Goal: Information Seeking & Learning: Compare options

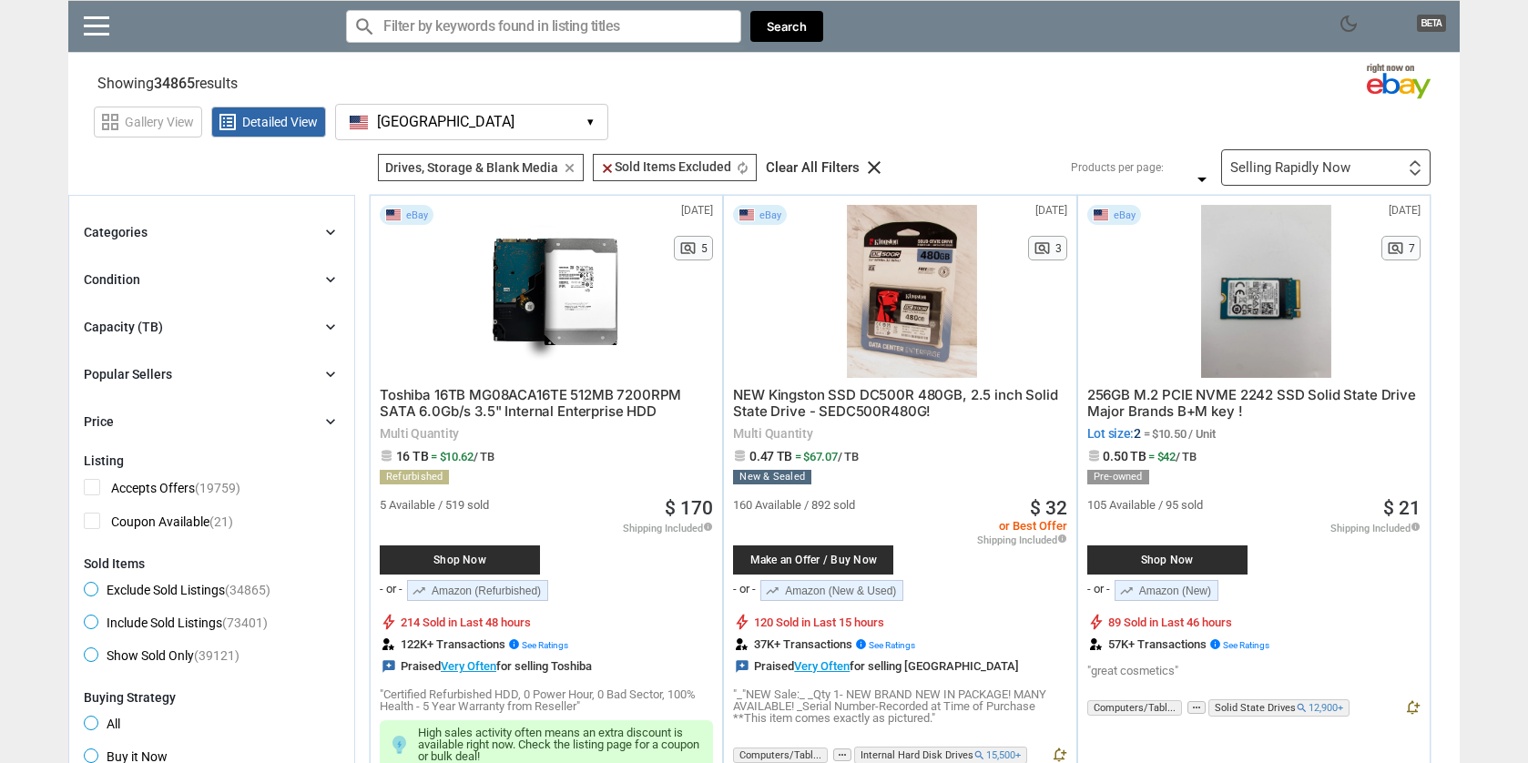
click at [490, 26] on input "Search for models" at bounding box center [543, 26] width 395 height 33
paste input "Toshiba N300"
type input "Toshiba N300"
click at [771, 9] on div "search Toshiba N300 clear Search" at bounding box center [584, 26] width 477 height 51
click at [777, 24] on button "Search" at bounding box center [786, 27] width 73 height 32
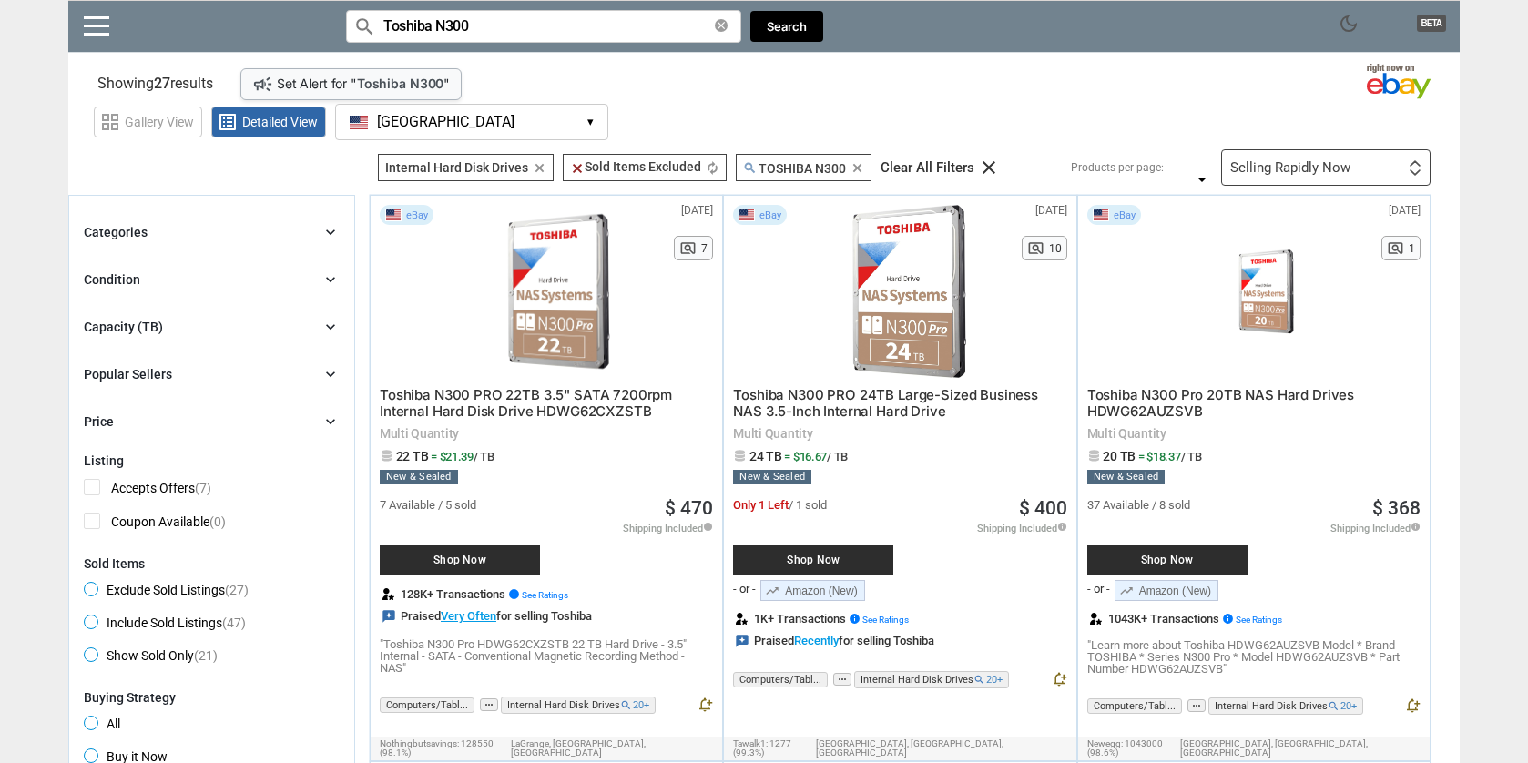
click at [1262, 167] on div "Selling Rapidly Now" at bounding box center [1290, 168] width 120 height 14
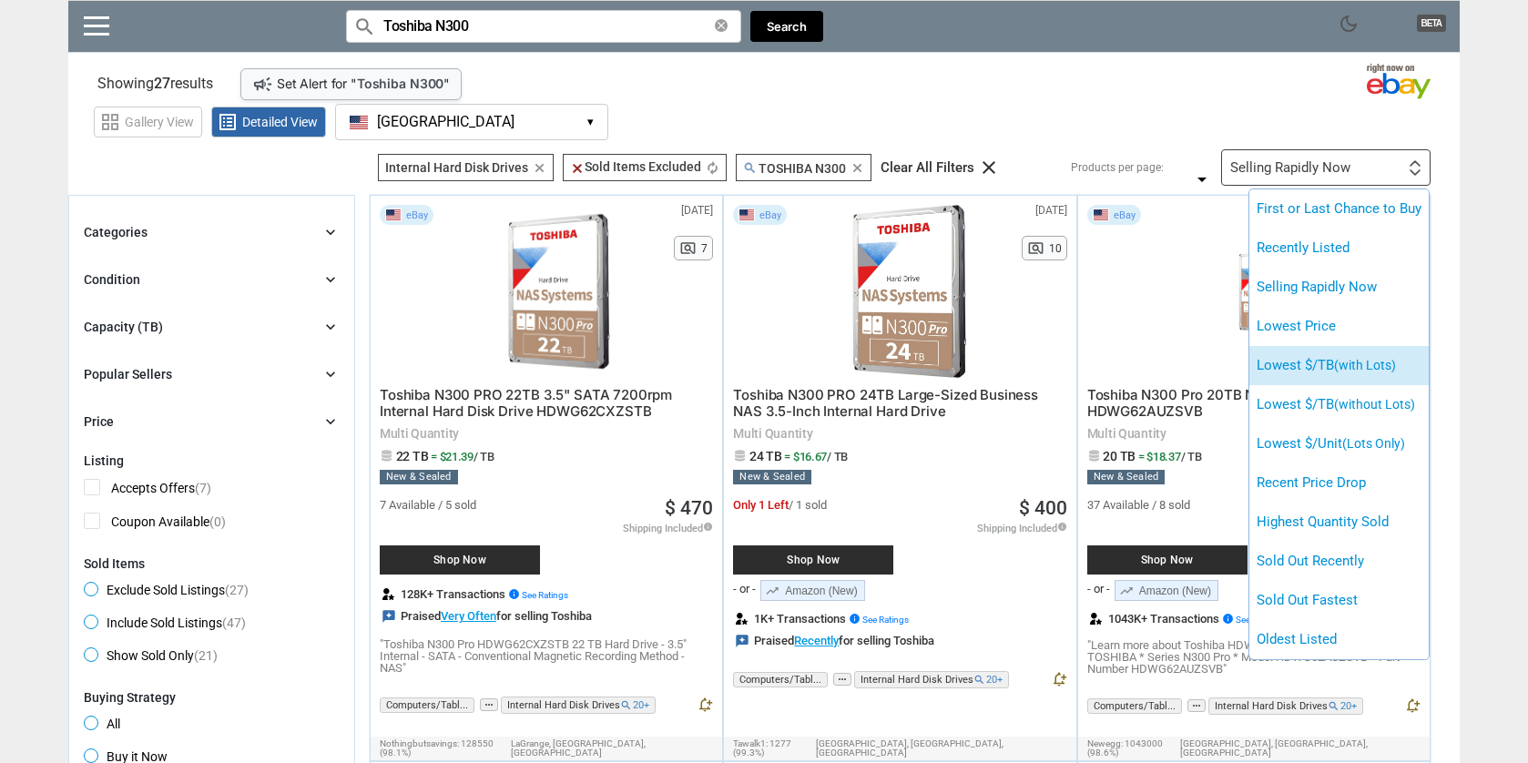
click at [1387, 359] on span "(with Lots)" at bounding box center [1365, 365] width 62 height 15
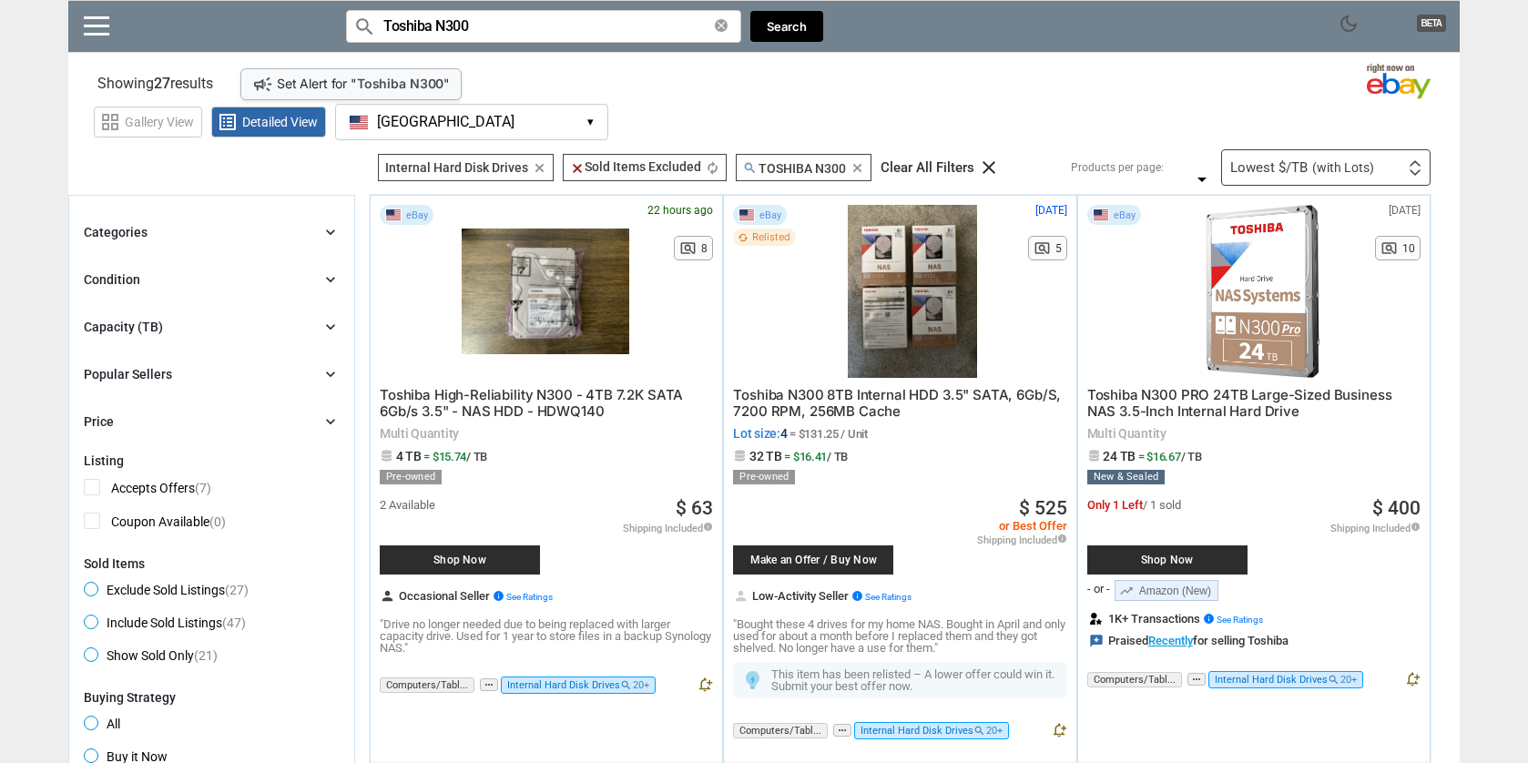
click at [1185, 86] on section "Showing 27 results Loading Results .. campaign Set Alert for " Toshiba N300 " (…" at bounding box center [763, 80] width 1391 height 36
click at [1111, 80] on section "Showing 27 results Loading Results .. campaign Set Alert for " Toshiba N300 " (…" at bounding box center [763, 80] width 1391 height 36
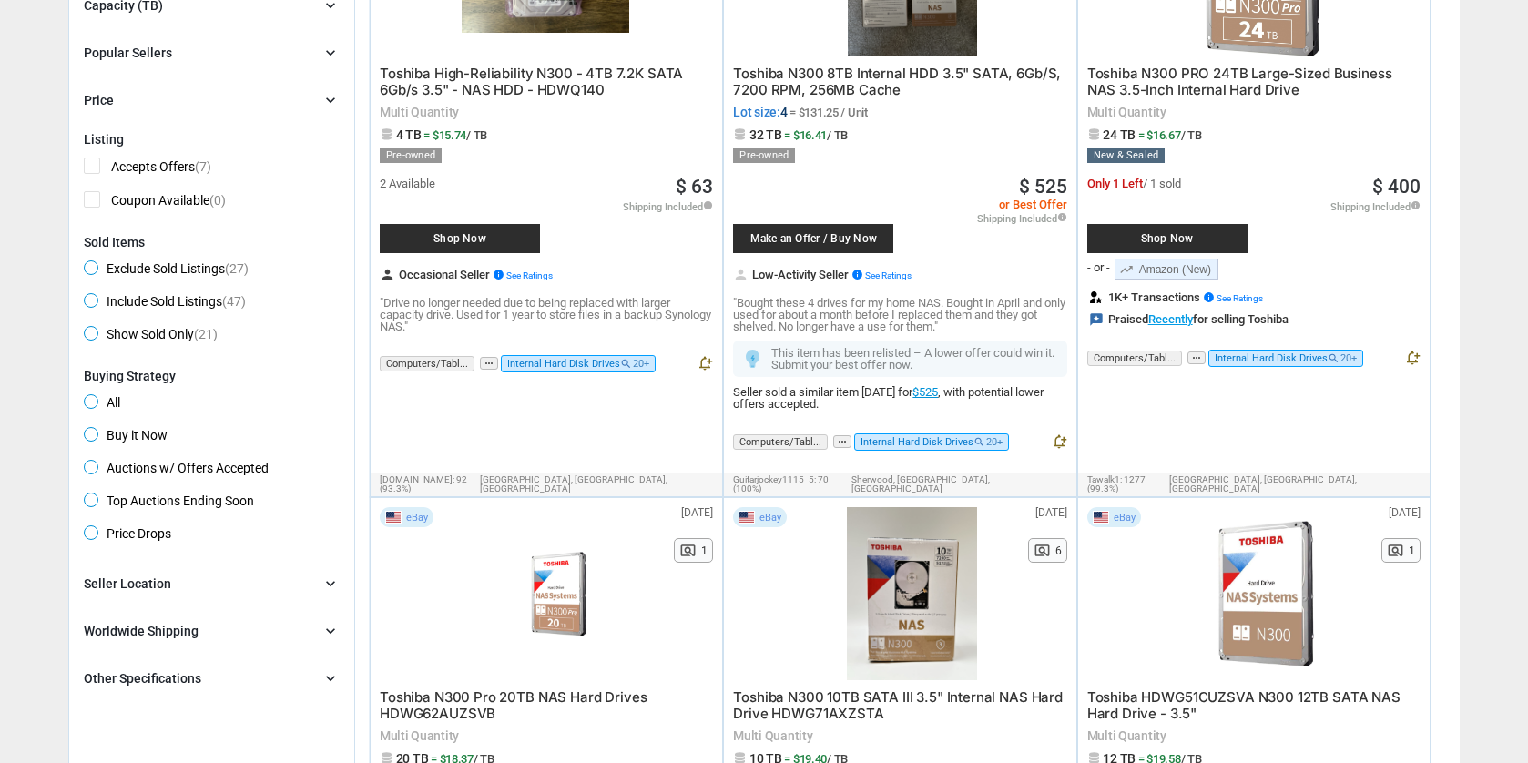
scroll to position [93, 0]
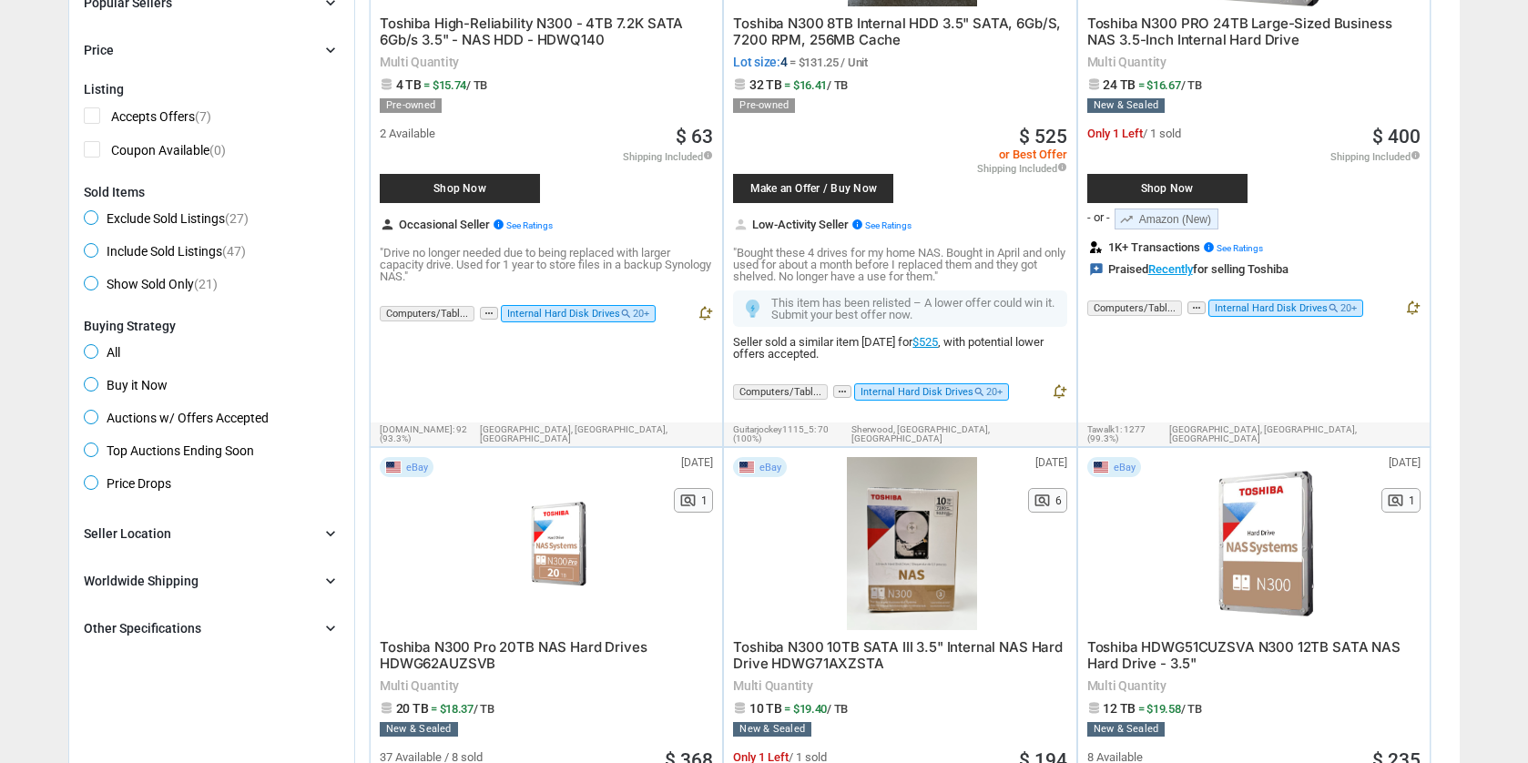
scroll to position [0, 0]
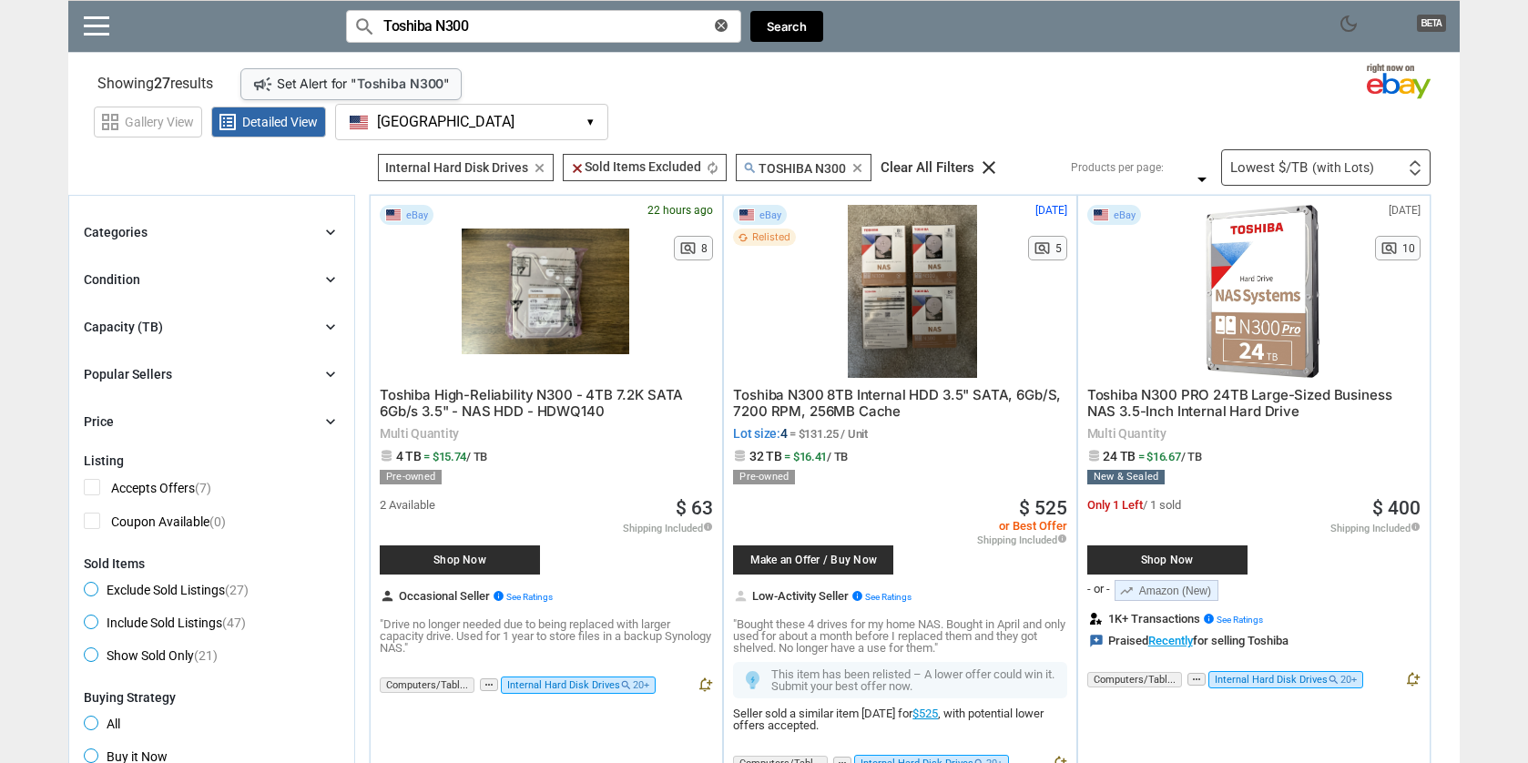
click at [718, 24] on icon "clear" at bounding box center [721, 25] width 13 height 13
click at [718, 24] on input "Search for models" at bounding box center [543, 26] width 395 height 33
click at [788, 23] on button "Search" at bounding box center [786, 27] width 73 height 32
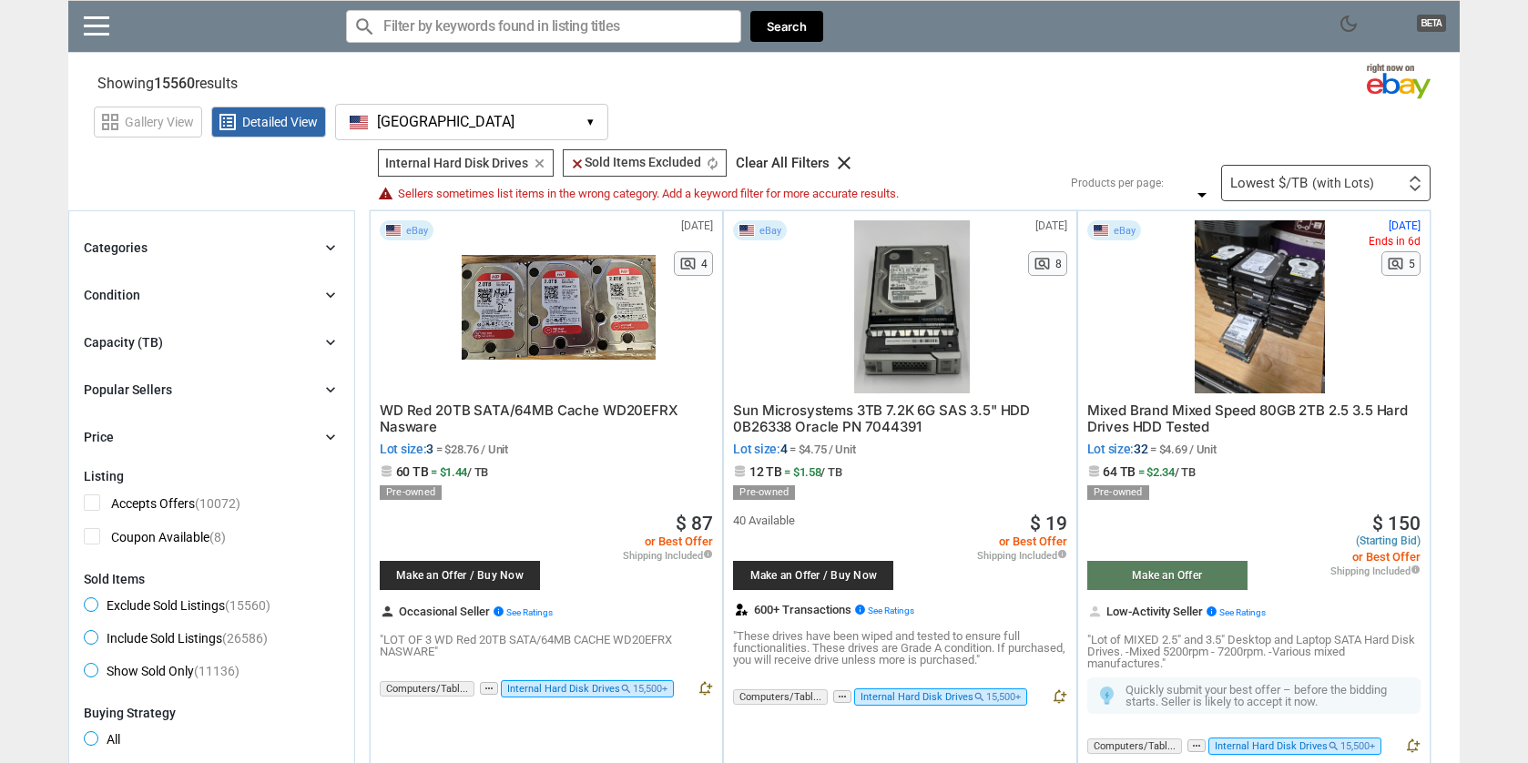
click at [189, 261] on div "Categories chevron_right search close Select All shown | Clear All shown Comput…" at bounding box center [212, 342] width 256 height 211
click at [184, 348] on div "Capacity (TB) chevron_right" at bounding box center [212, 342] width 256 height 22
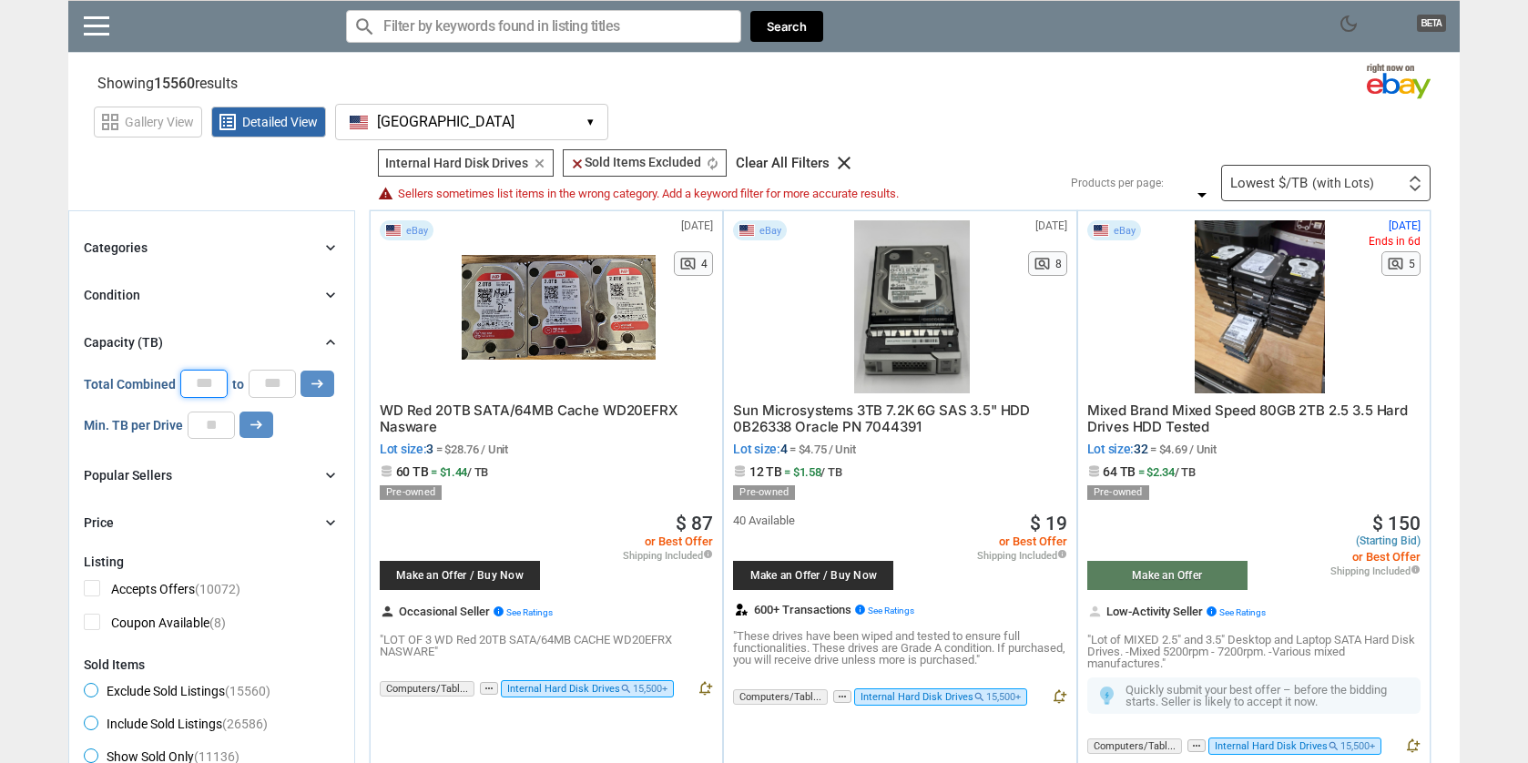
click at [197, 383] on input "*" at bounding box center [203, 383] width 47 height 27
click at [218, 424] on input "*" at bounding box center [211, 425] width 47 height 27
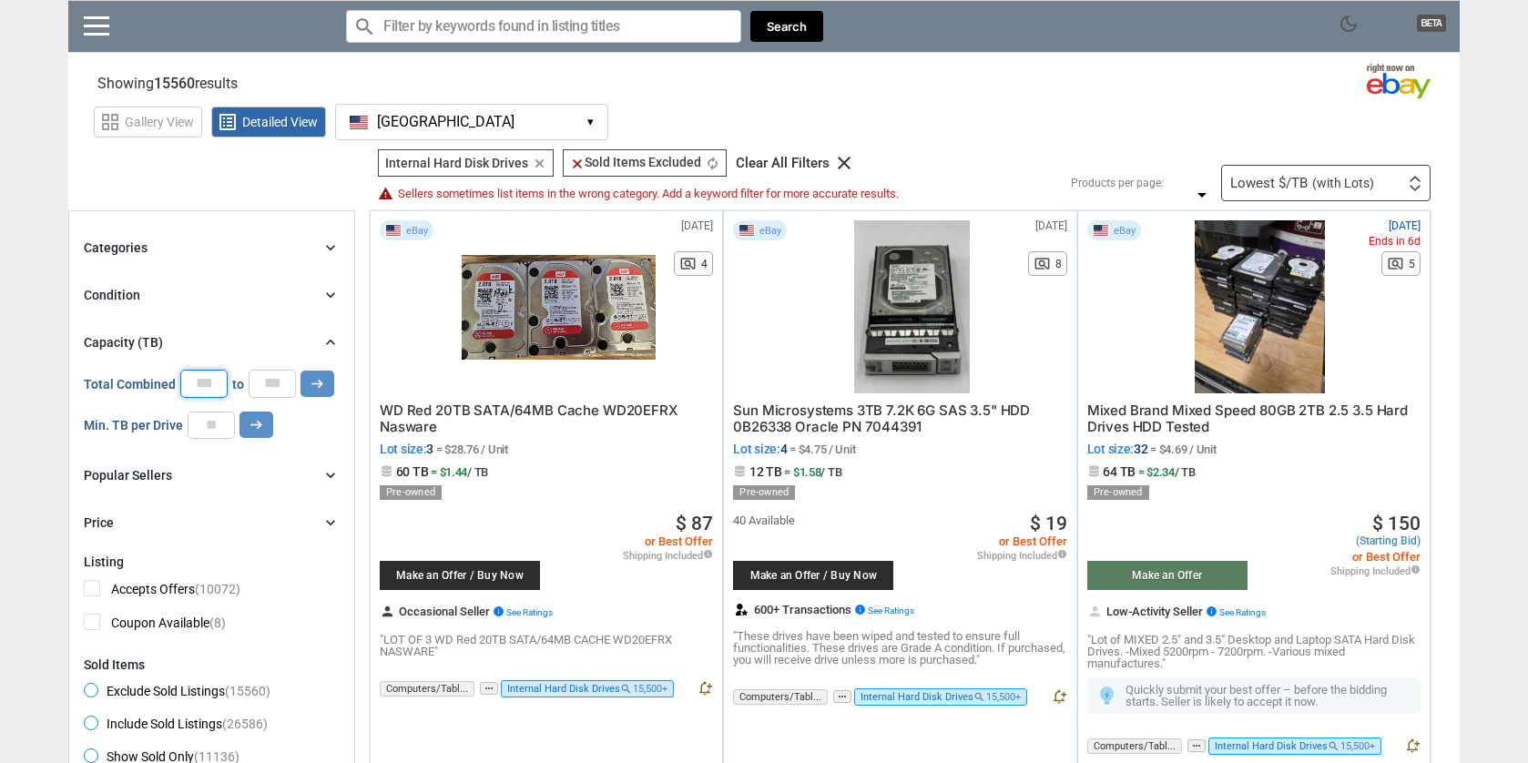
click at [218, 424] on input "*" at bounding box center [211, 425] width 47 height 27
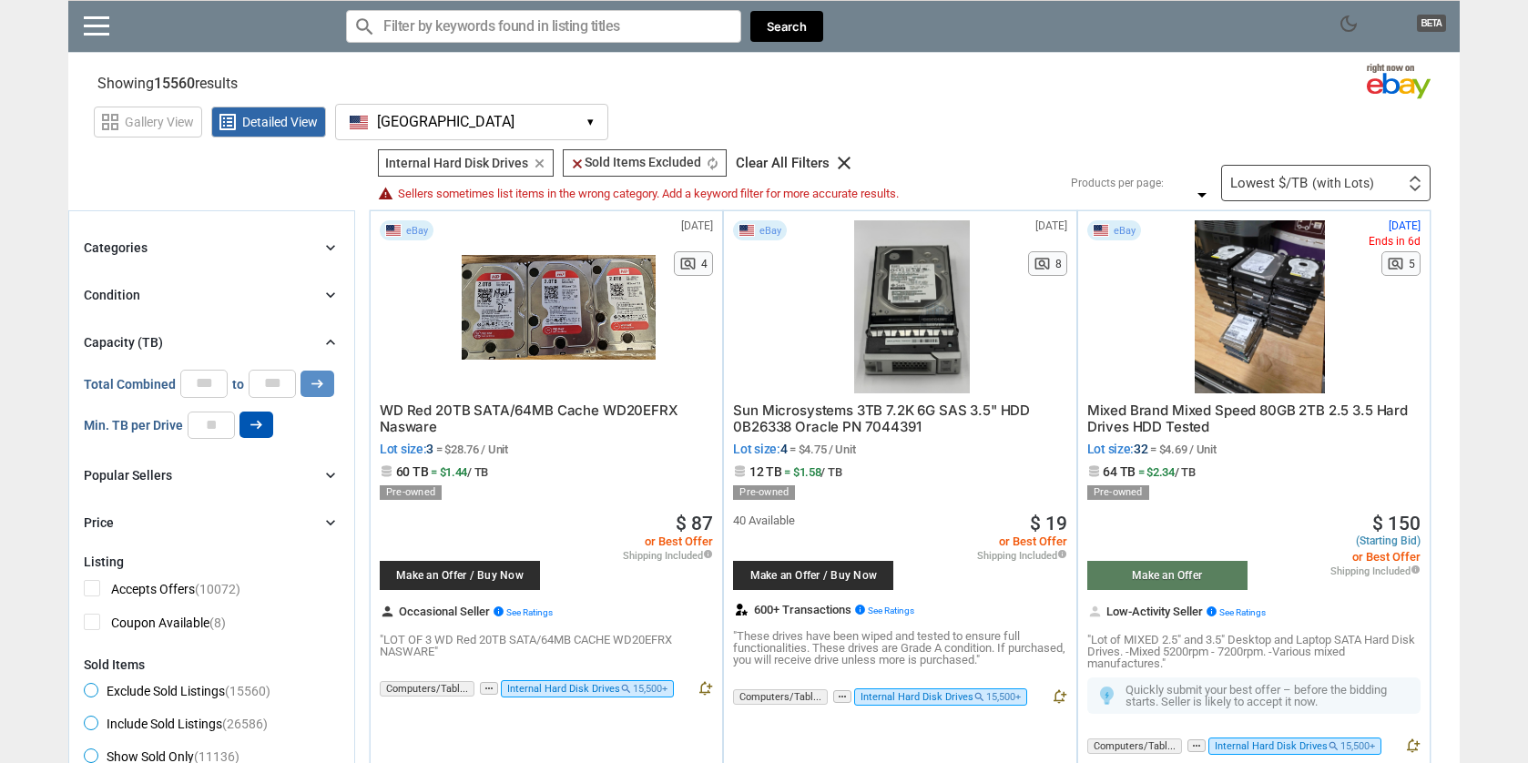
click at [241, 430] on button "arrow_right_alt" at bounding box center [256, 425] width 34 height 26
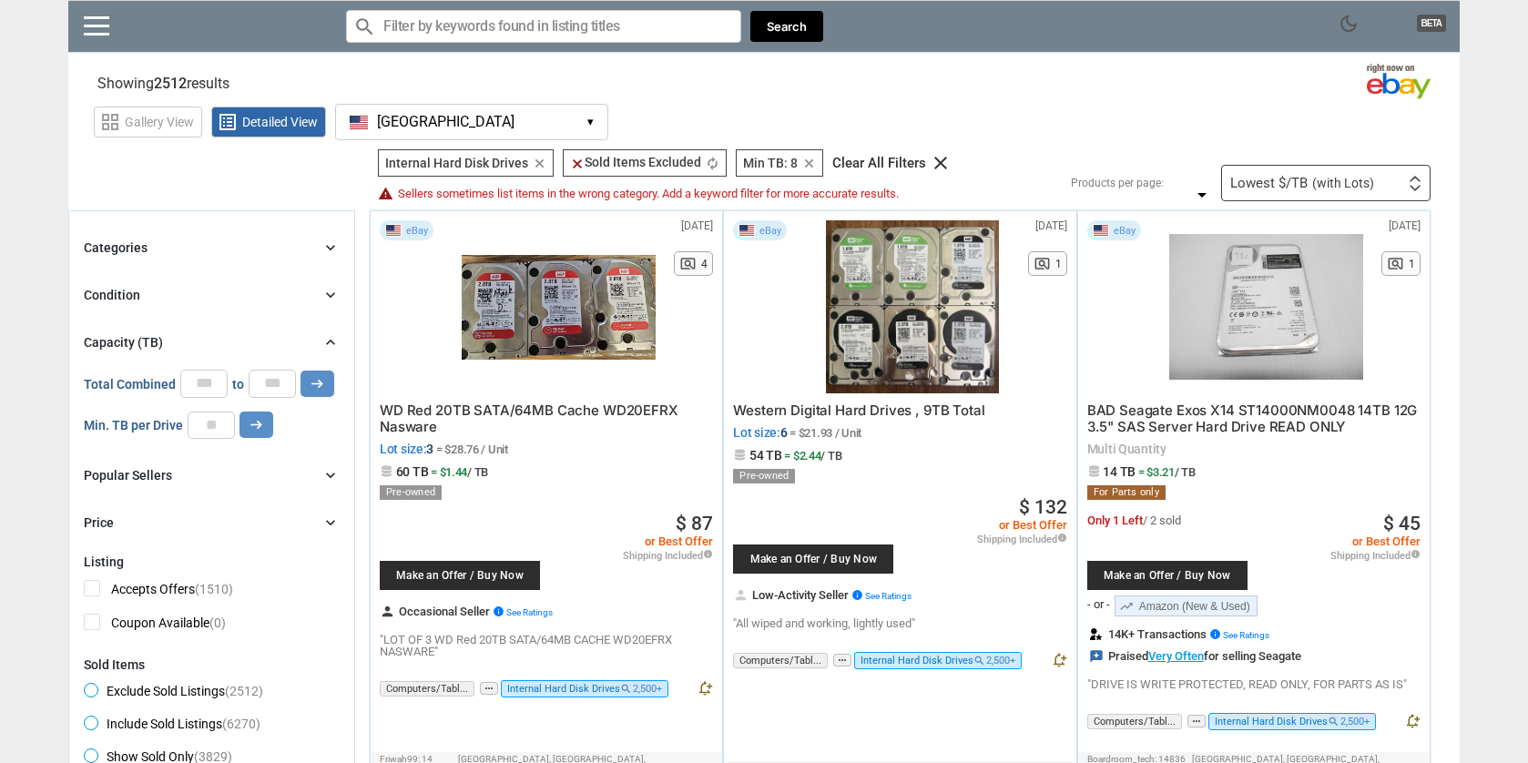
click at [215, 422] on input "*" at bounding box center [211, 425] width 47 height 27
click at [215, 422] on input "**" at bounding box center [211, 425] width 47 height 27
type input "**"
click at [215, 422] on input "**" at bounding box center [211, 425] width 47 height 27
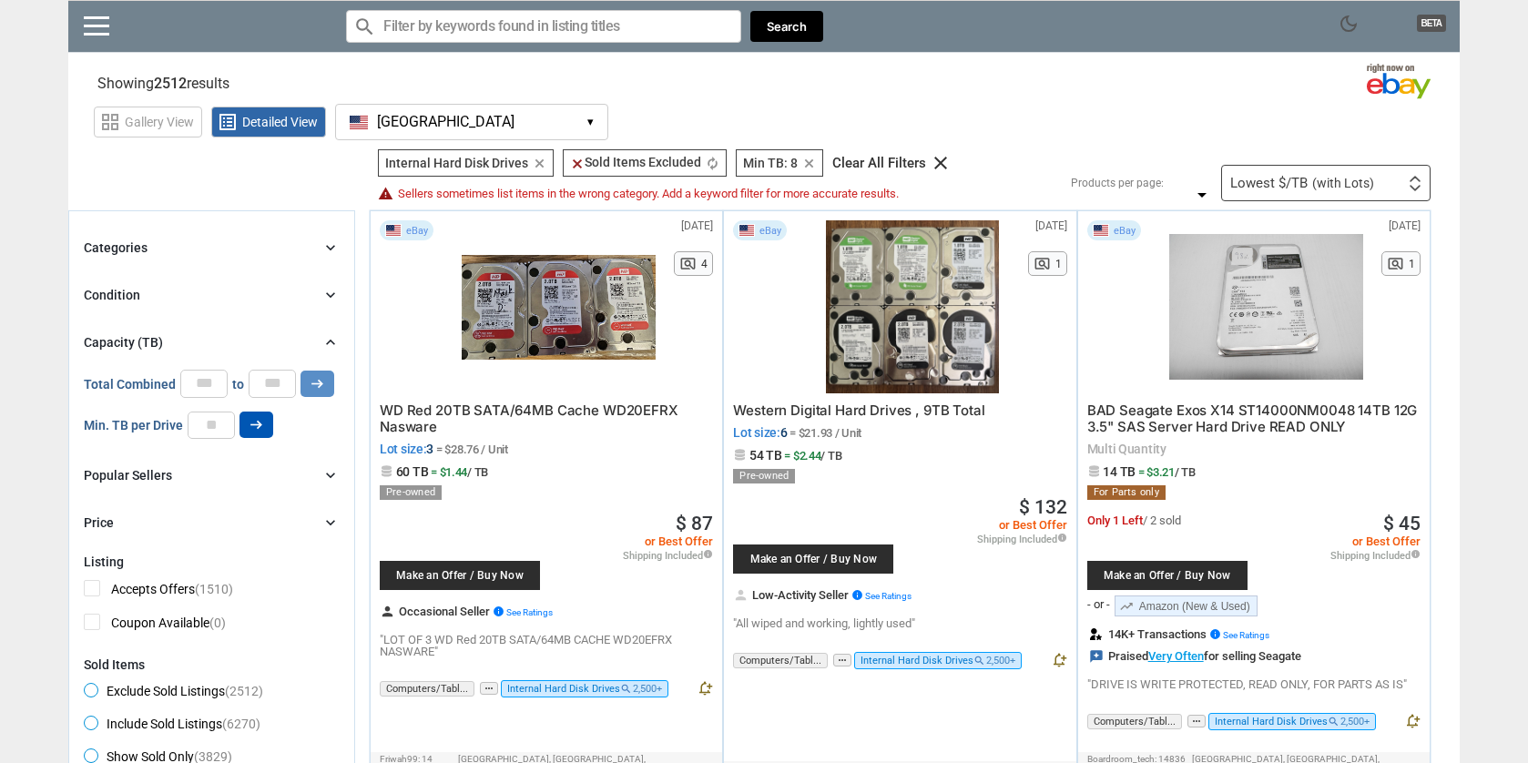
click at [249, 427] on icon "arrow_right_alt" at bounding box center [256, 424] width 17 height 17
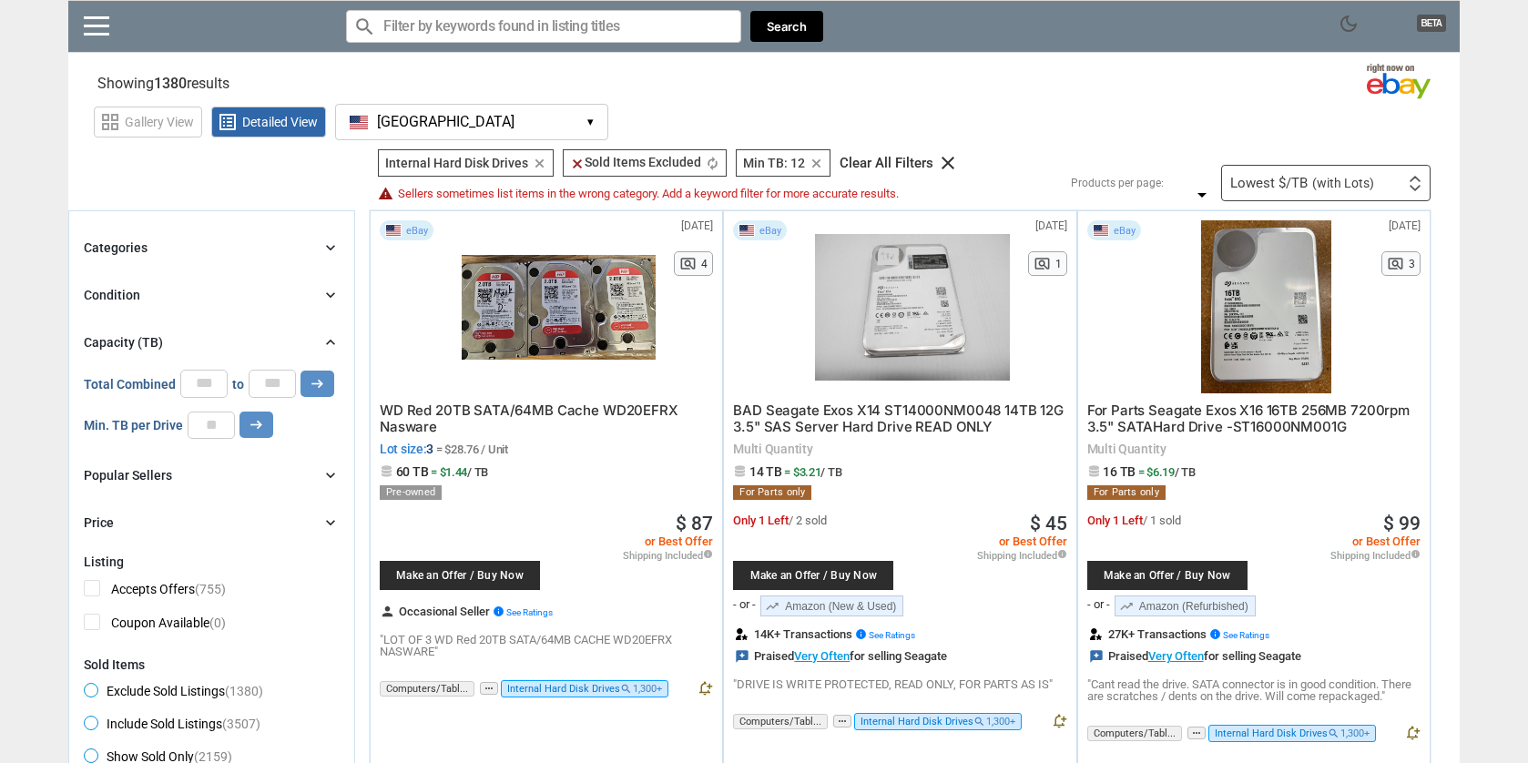
drag, startPoint x: 540, startPoint y: 139, endPoint x: 542, endPoint y: 126, distance: 13.8
click at [541, 135] on button "[GEOGRAPHIC_DATA] [GEOGRAPHIC_DATA] ▾" at bounding box center [471, 122] width 273 height 36
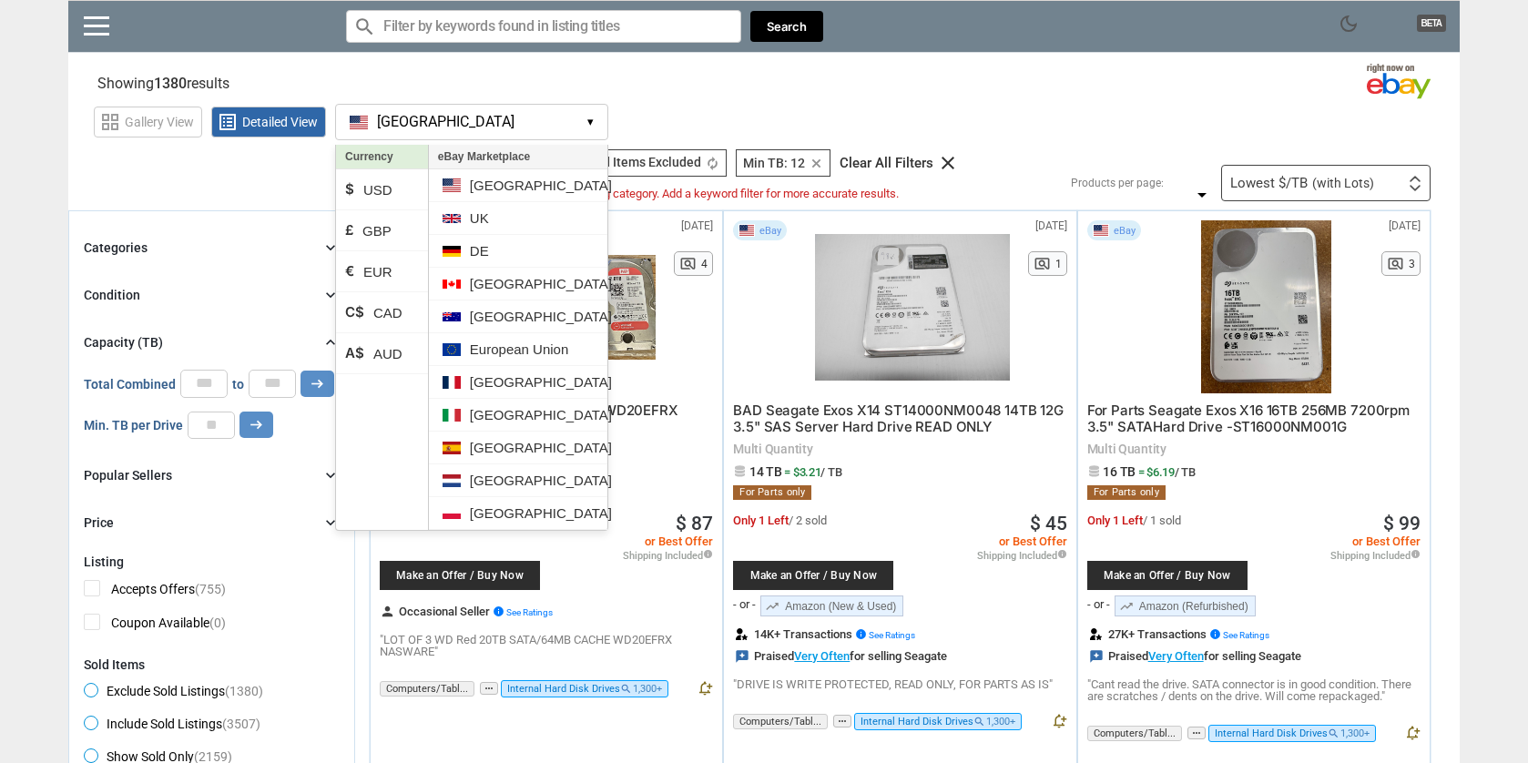
click at [543, 36] on input "Search for models" at bounding box center [543, 26] width 395 height 33
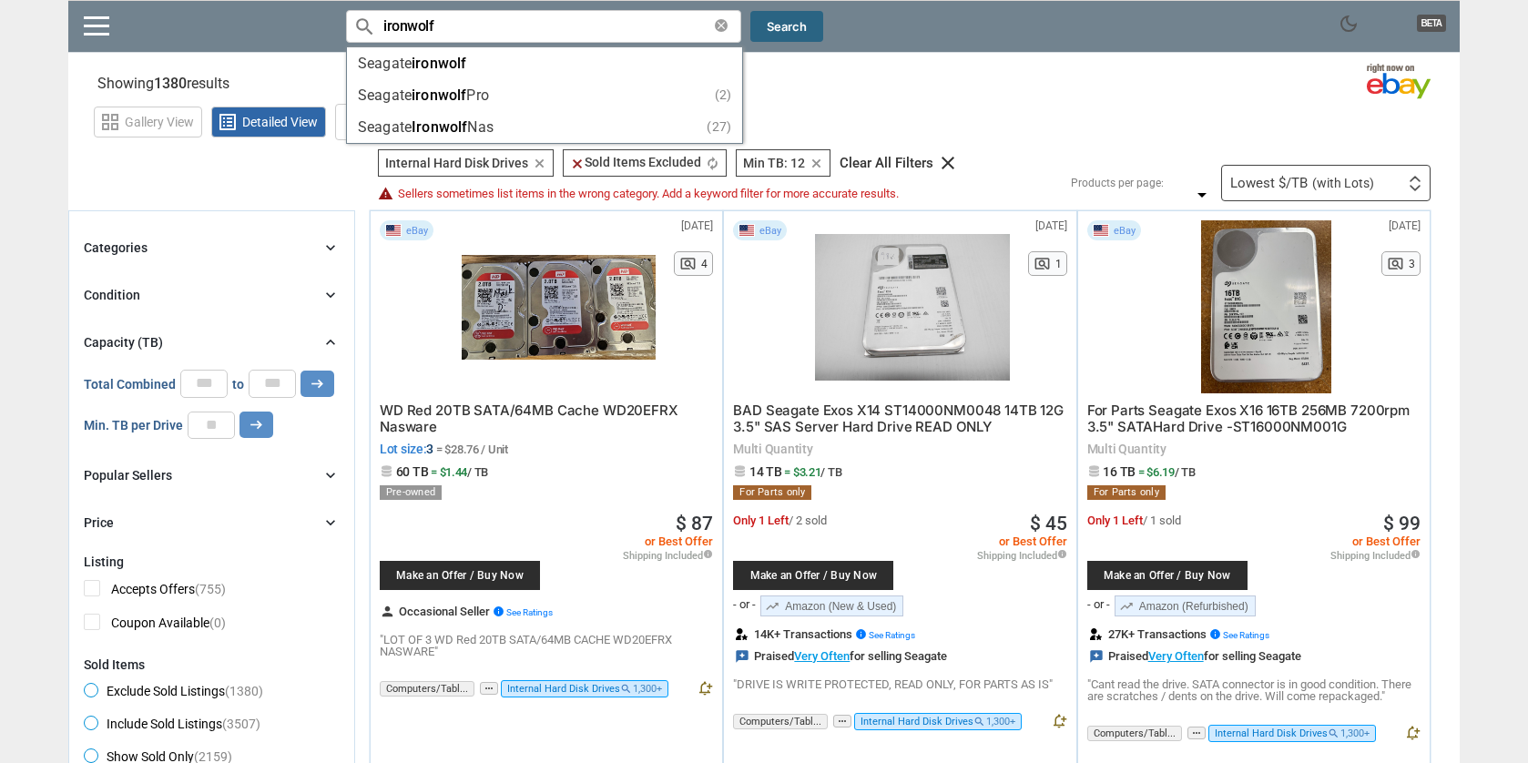
type input "ironwolf"
click at [782, 18] on button "Search" at bounding box center [786, 27] width 73 height 32
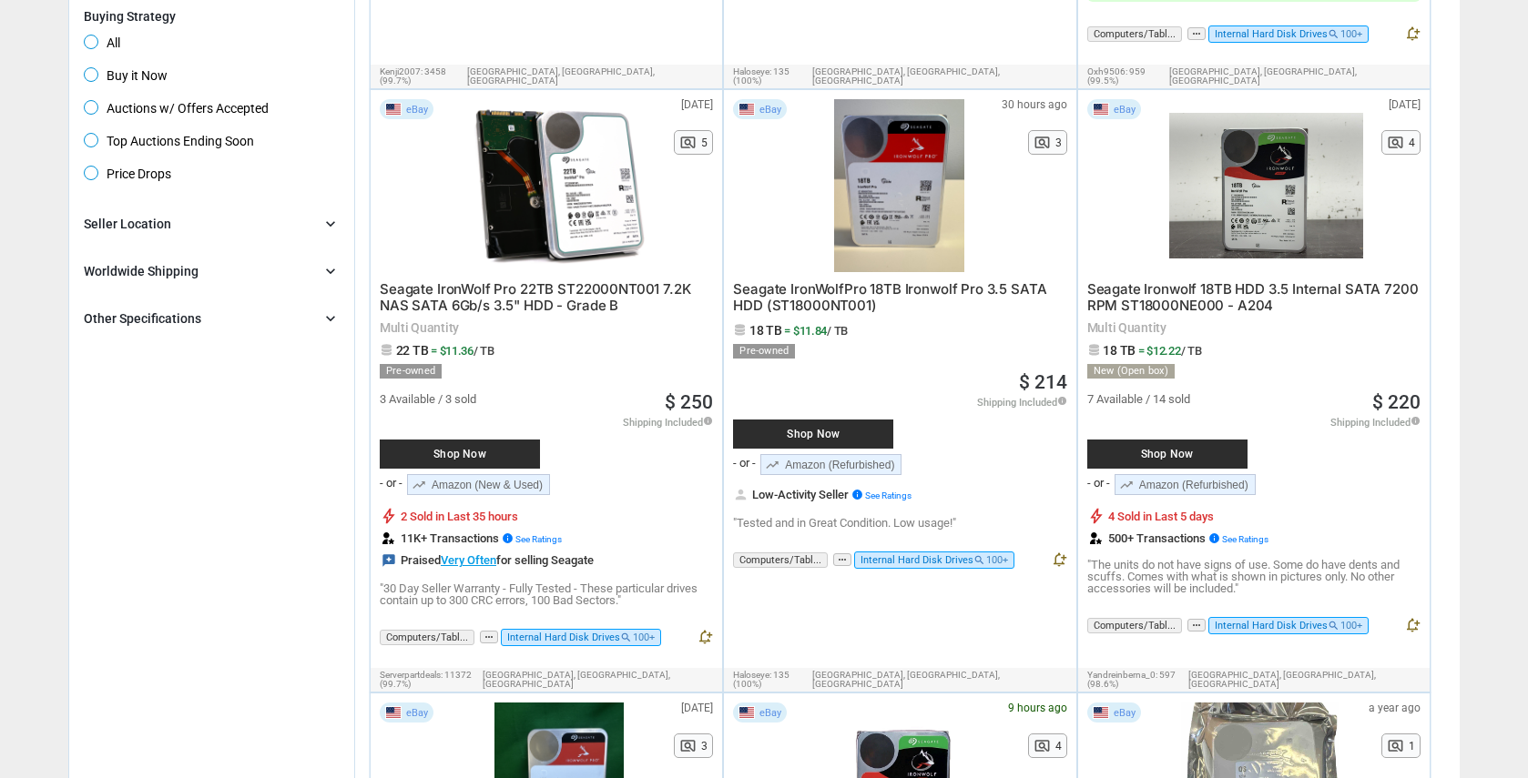
scroll to position [650, 0]
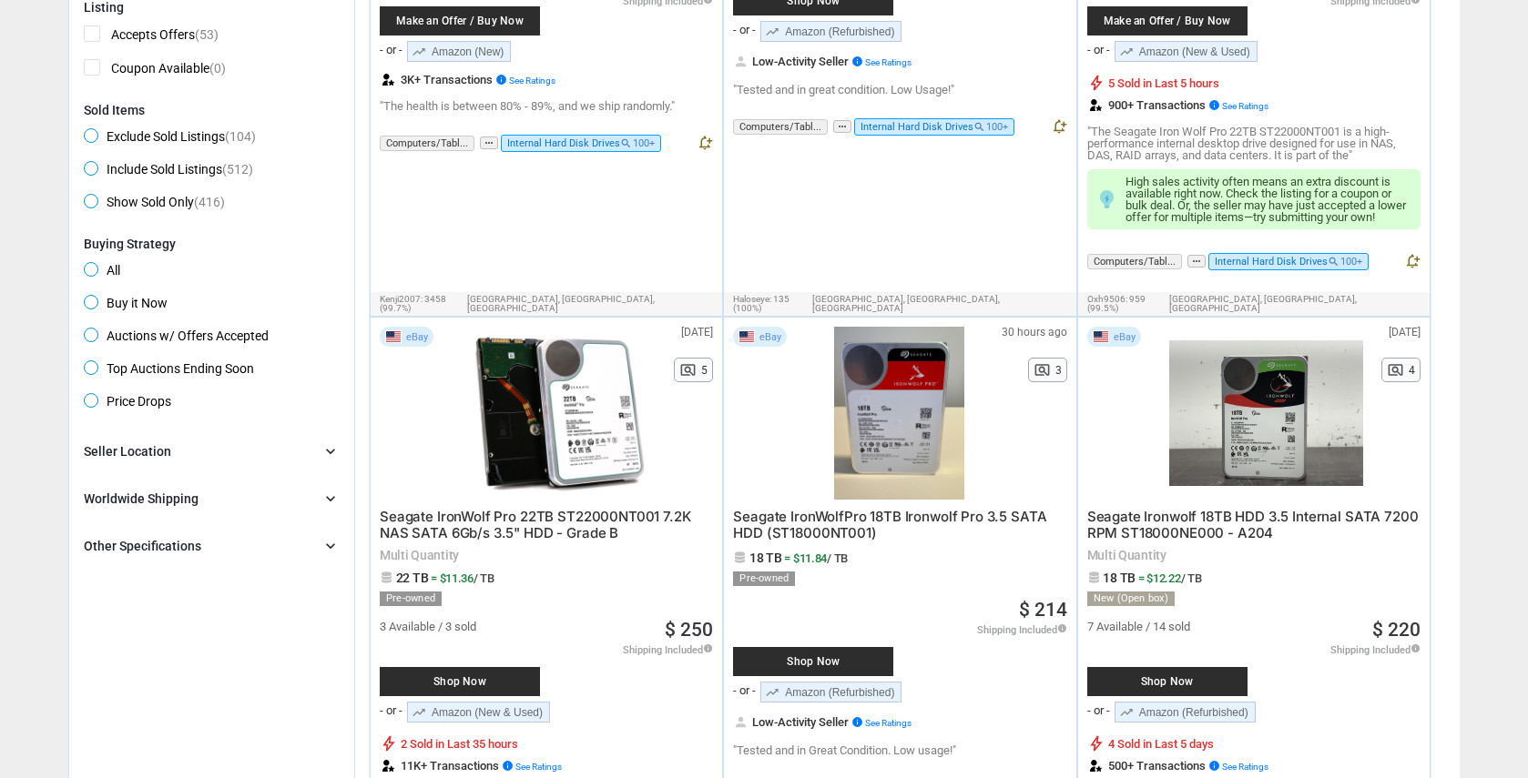
scroll to position [0, 0]
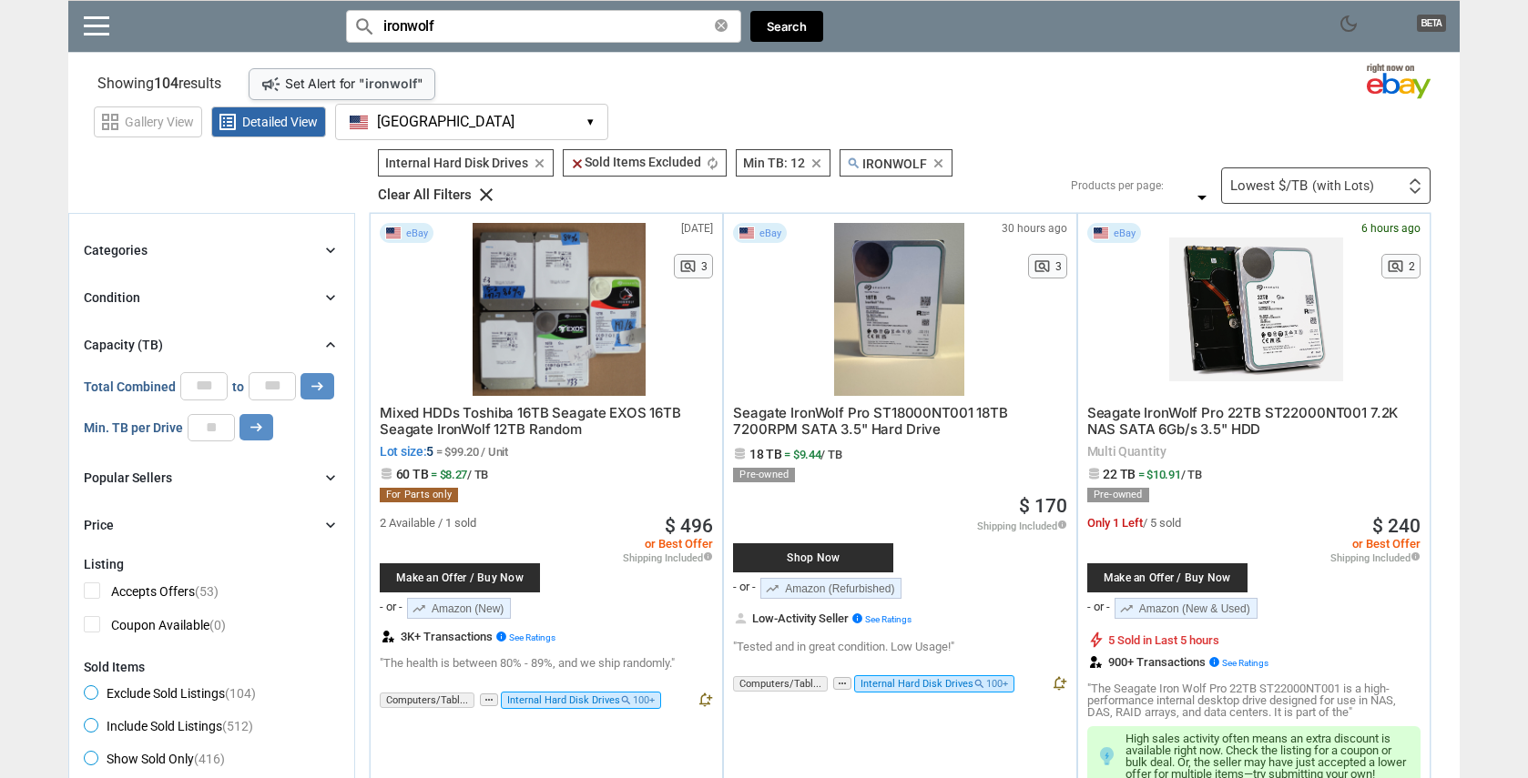
click at [1087, 115] on div "grid_view Gallery View list_alt Detailed View [GEOGRAPHIC_DATA] [GEOGRAPHIC_DAT…" at bounding box center [777, 119] width 1366 height 42
